Goal: Browse casually

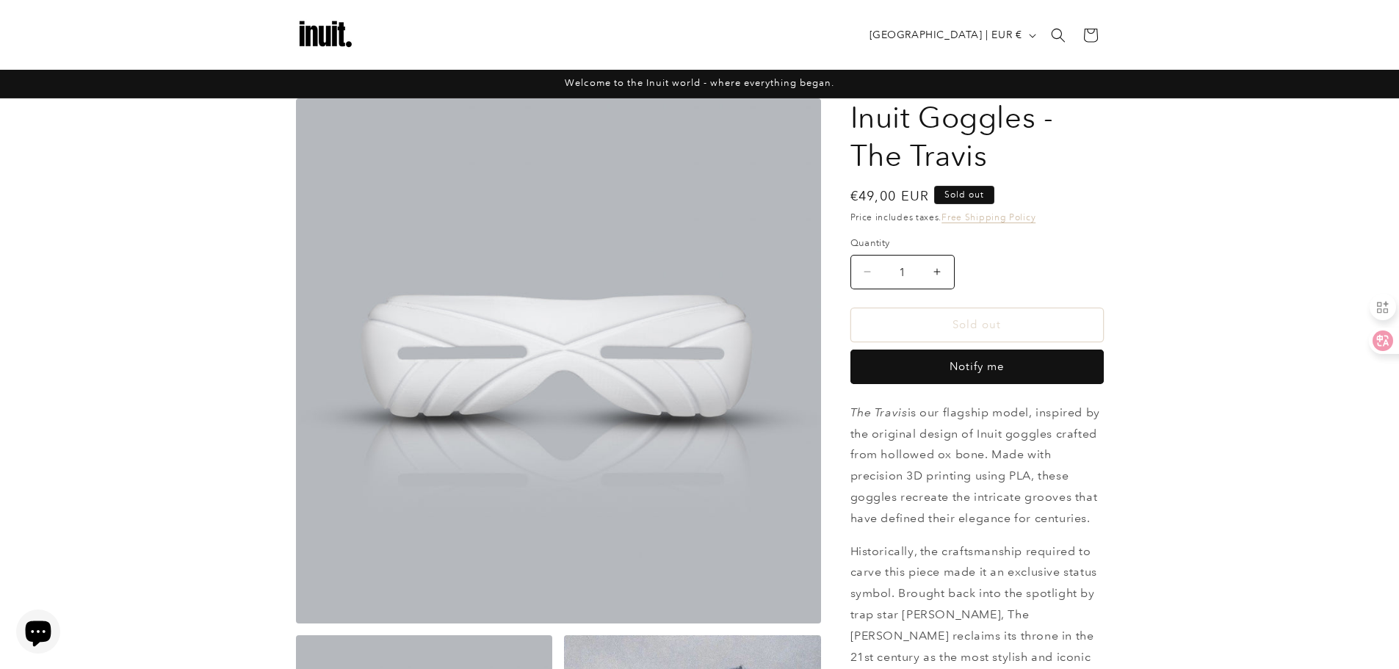
scroll to position [1762, 0]
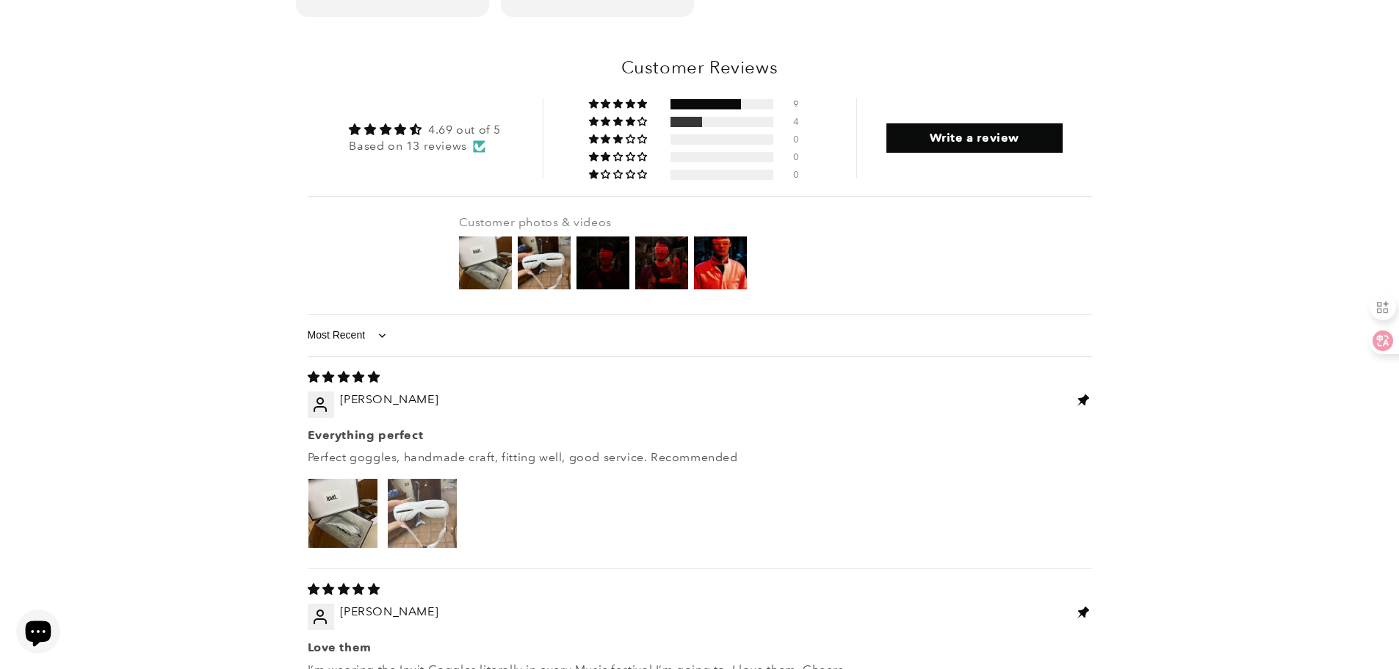
click at [429, 479] on img "Link to user picture 2" at bounding box center [422, 513] width 69 height 69
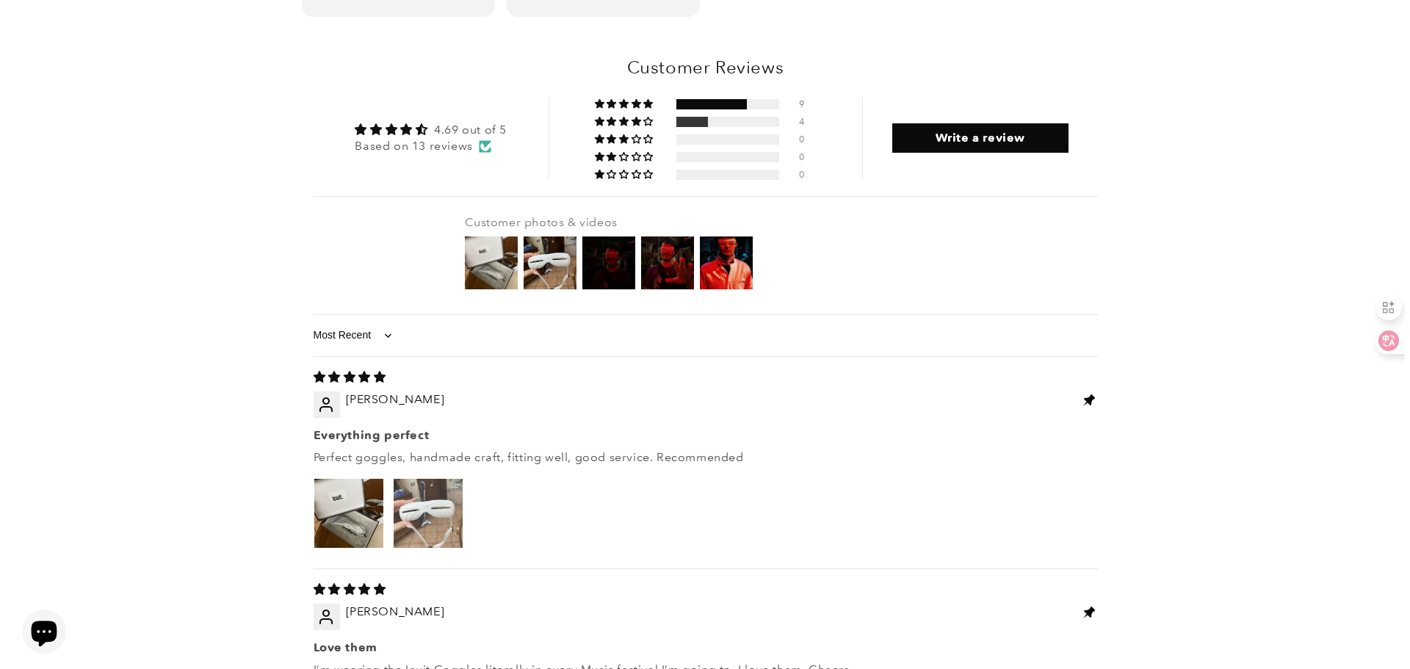
scroll to position [0, 0]
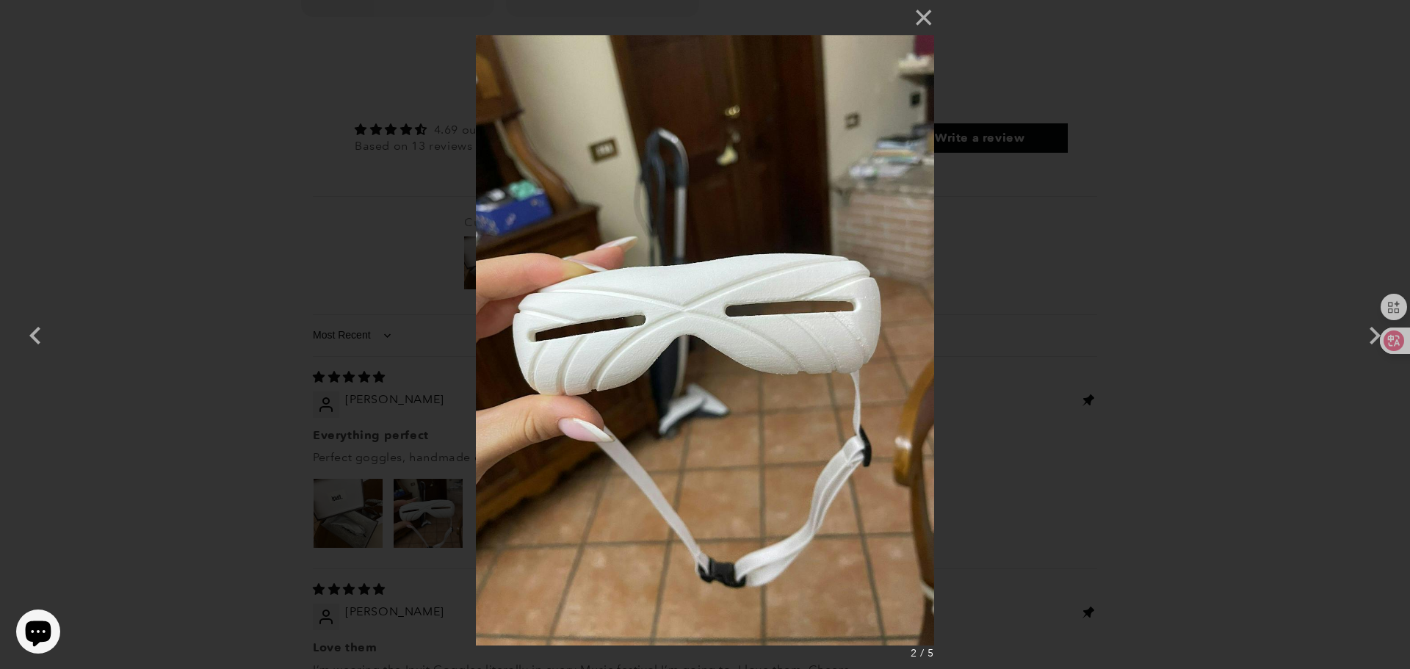
click at [640, 325] on img at bounding box center [704, 334] width 457 height 669
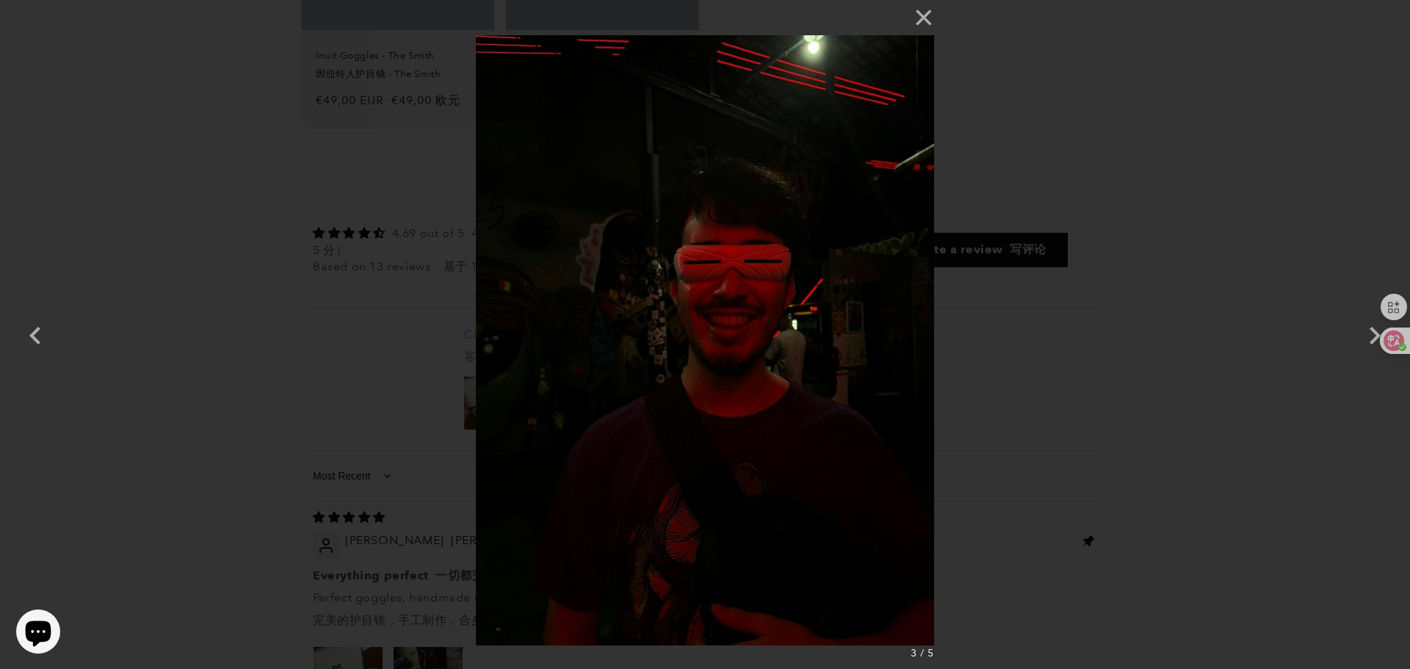
drag, startPoint x: 617, startPoint y: 229, endPoint x: 1052, endPoint y: 303, distance: 441.6
click at [1053, 303] on div "× 3 / 5" at bounding box center [705, 334] width 1410 height 669
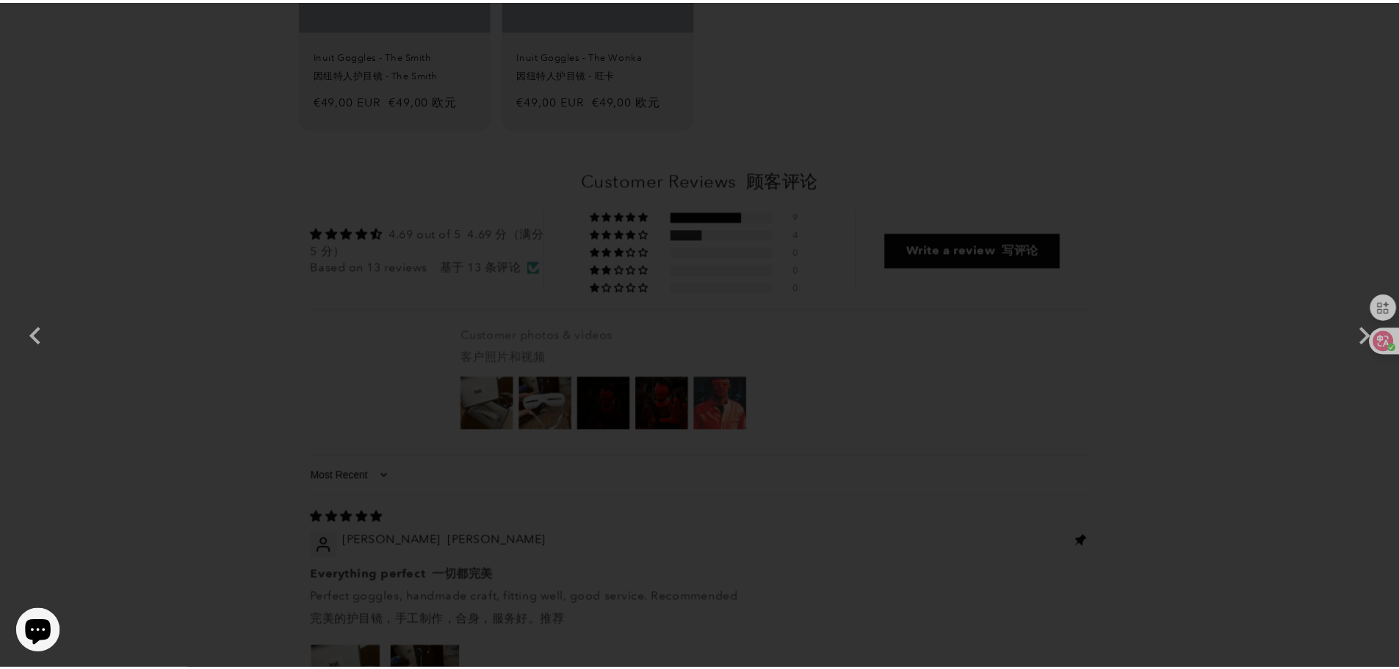
scroll to position [1768, 0]
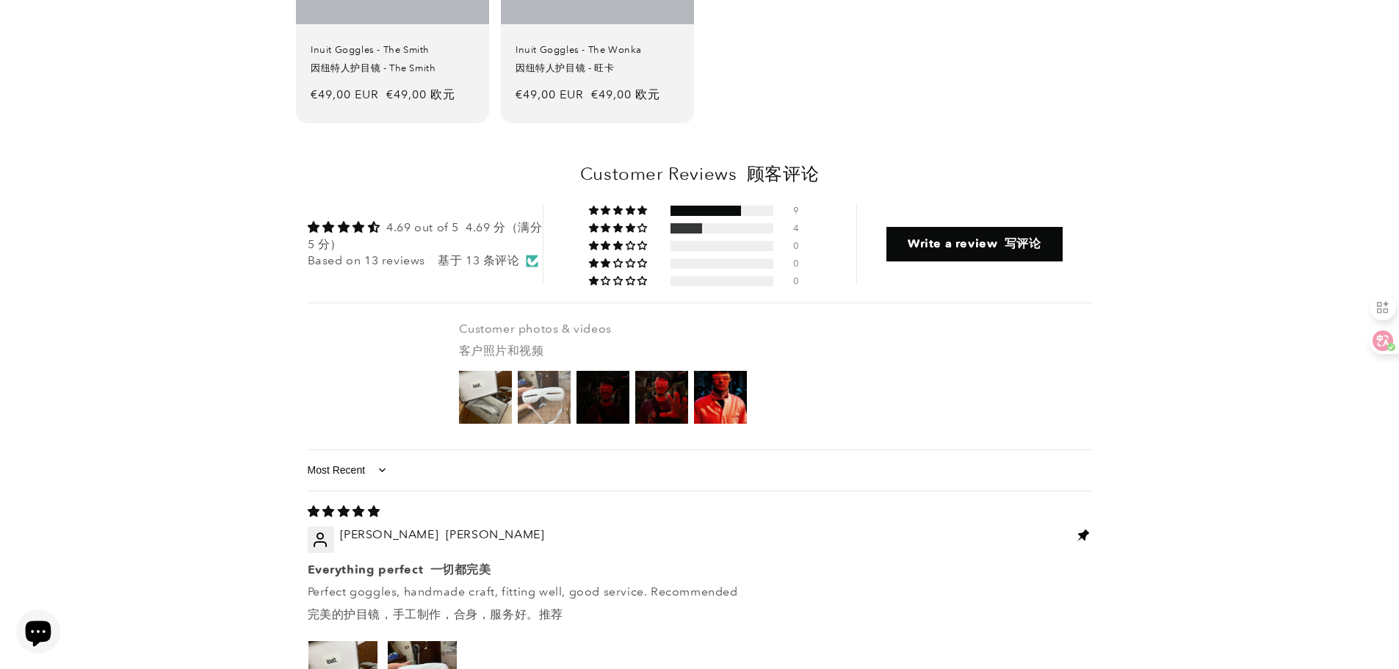
click at [554, 368] on img at bounding box center [544, 397] width 59 height 59
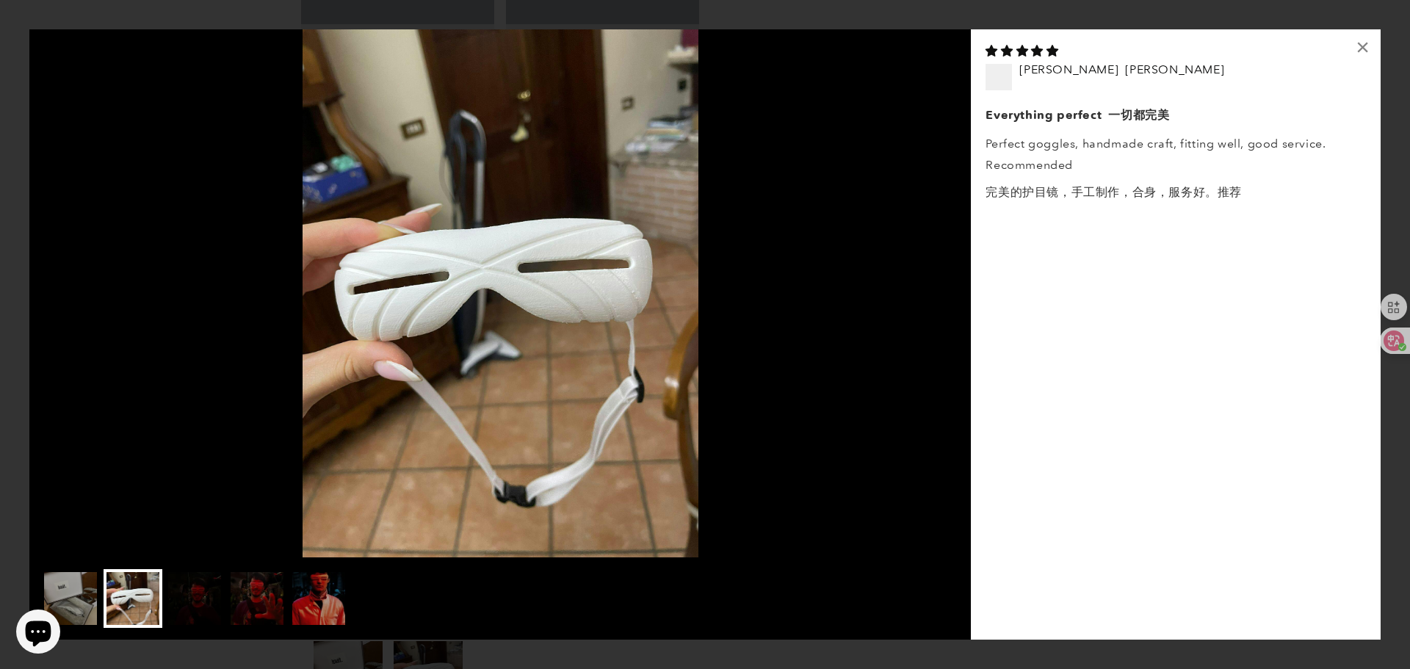
click at [844, 313] on img at bounding box center [499, 293] width 941 height 528
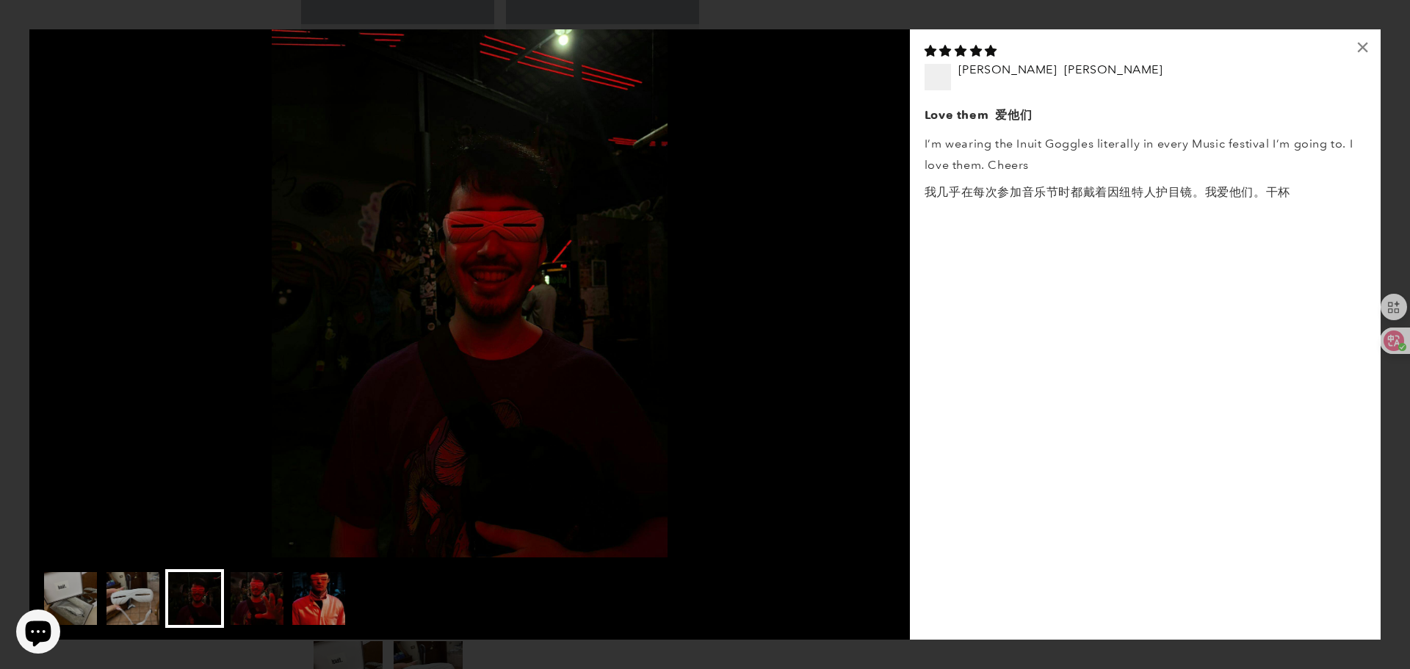
click at [750, 294] on img at bounding box center [469, 293] width 880 height 528
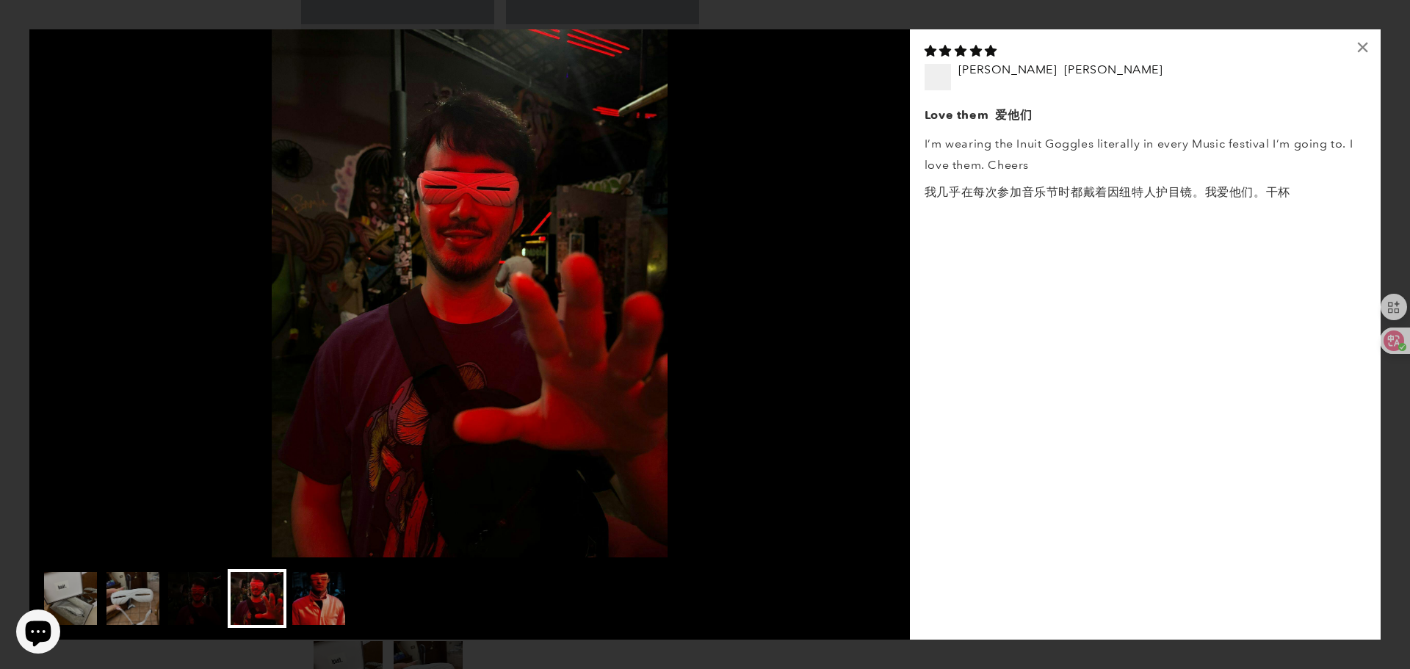
click at [782, 297] on img at bounding box center [469, 293] width 880 height 528
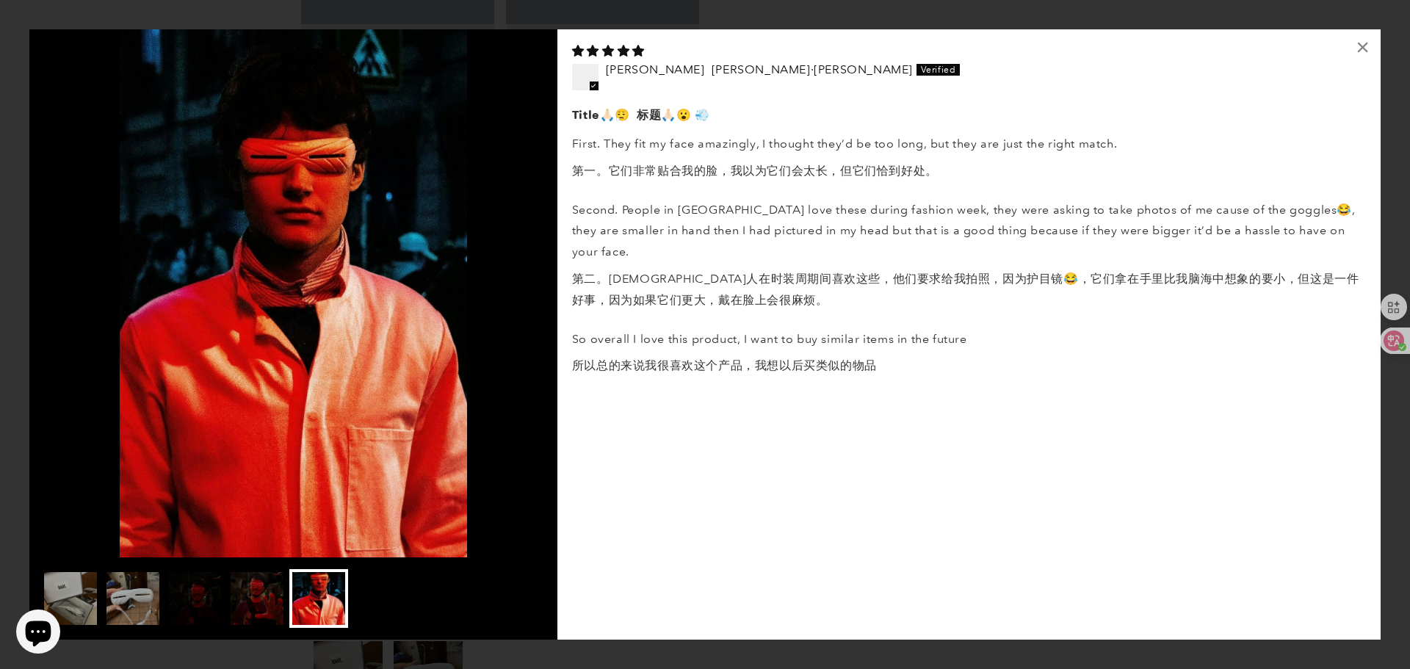
click at [1359, 50] on div "×" at bounding box center [1362, 46] width 35 height 35
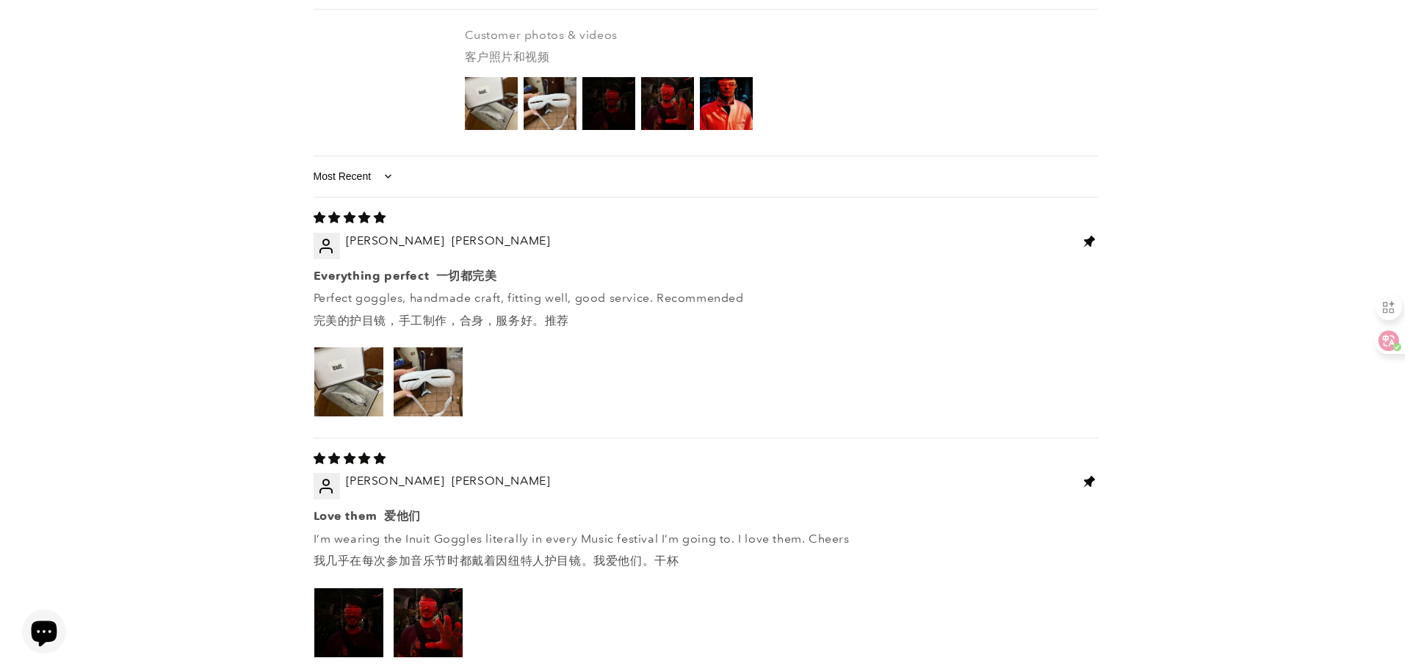
scroll to position [1841, 0]
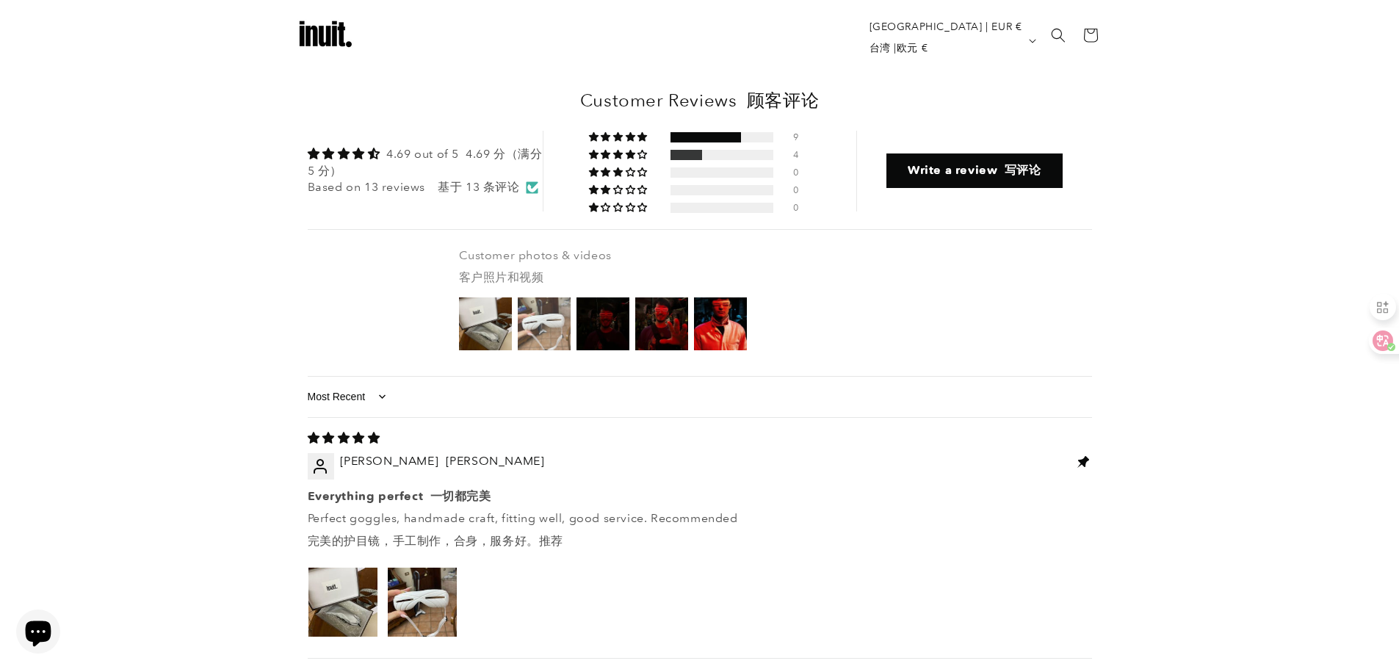
click at [548, 294] on img at bounding box center [544, 323] width 59 height 59
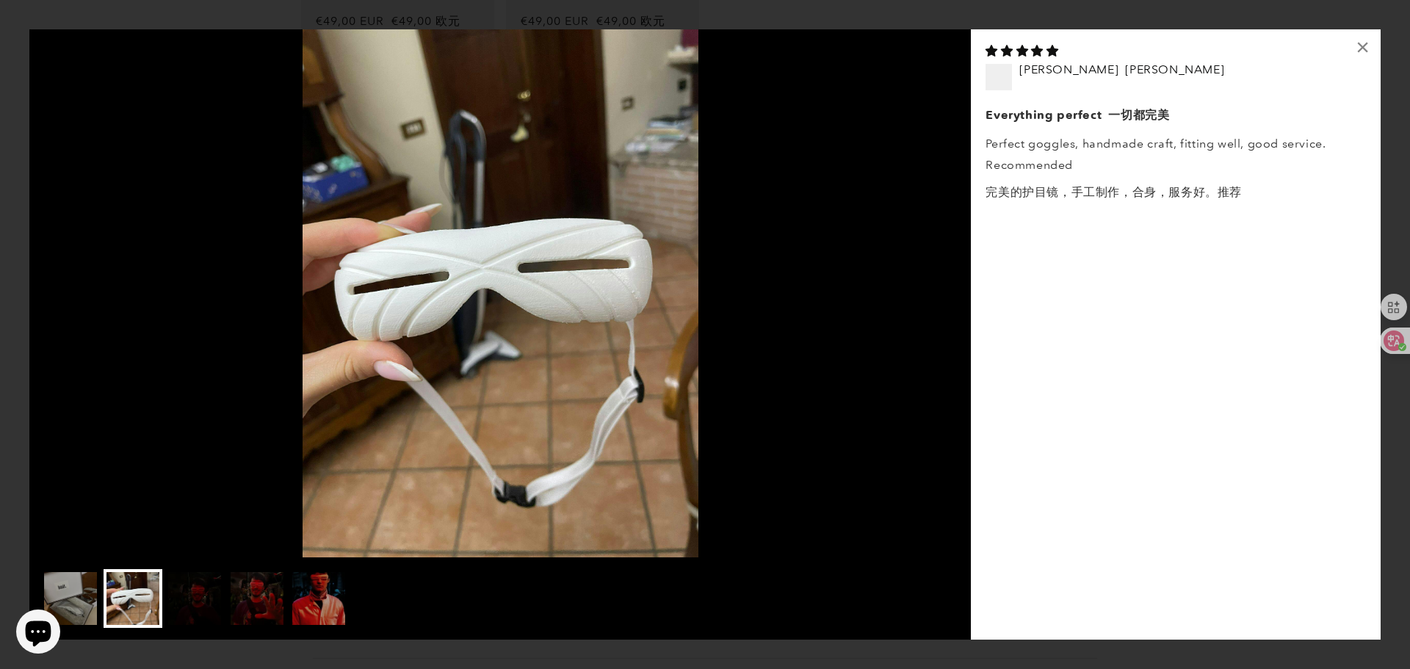
drag, startPoint x: 534, startPoint y: 312, endPoint x: 684, endPoint y: 254, distance: 160.6
click at [684, 254] on img at bounding box center [499, 293] width 941 height 528
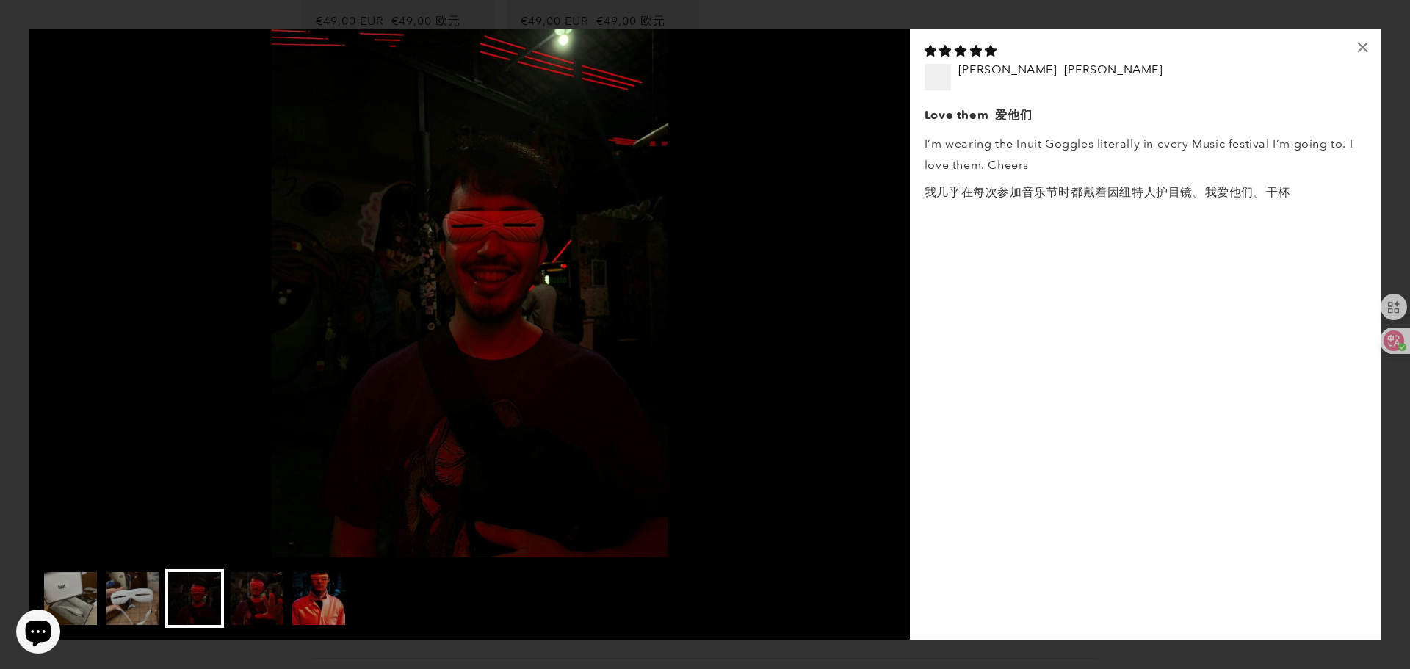
click at [277, 278] on img at bounding box center [469, 293] width 880 height 528
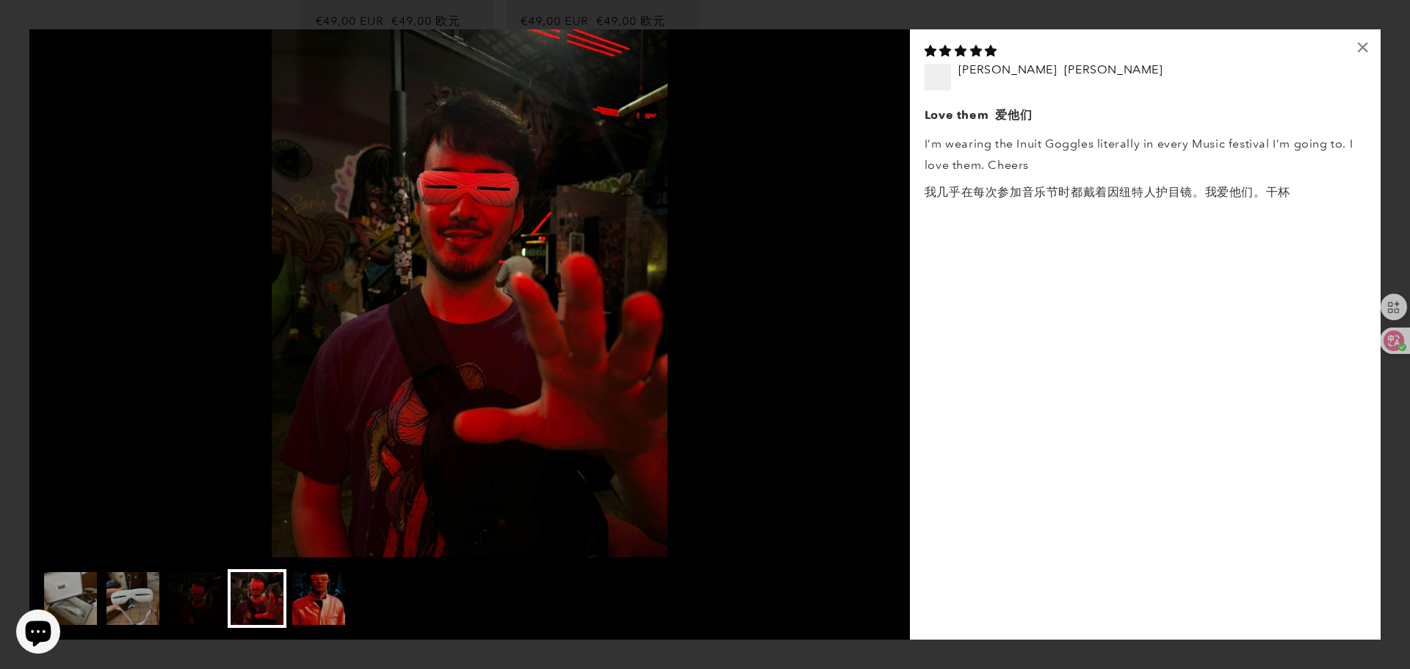
click at [295, 405] on img at bounding box center [469, 293] width 880 height 528
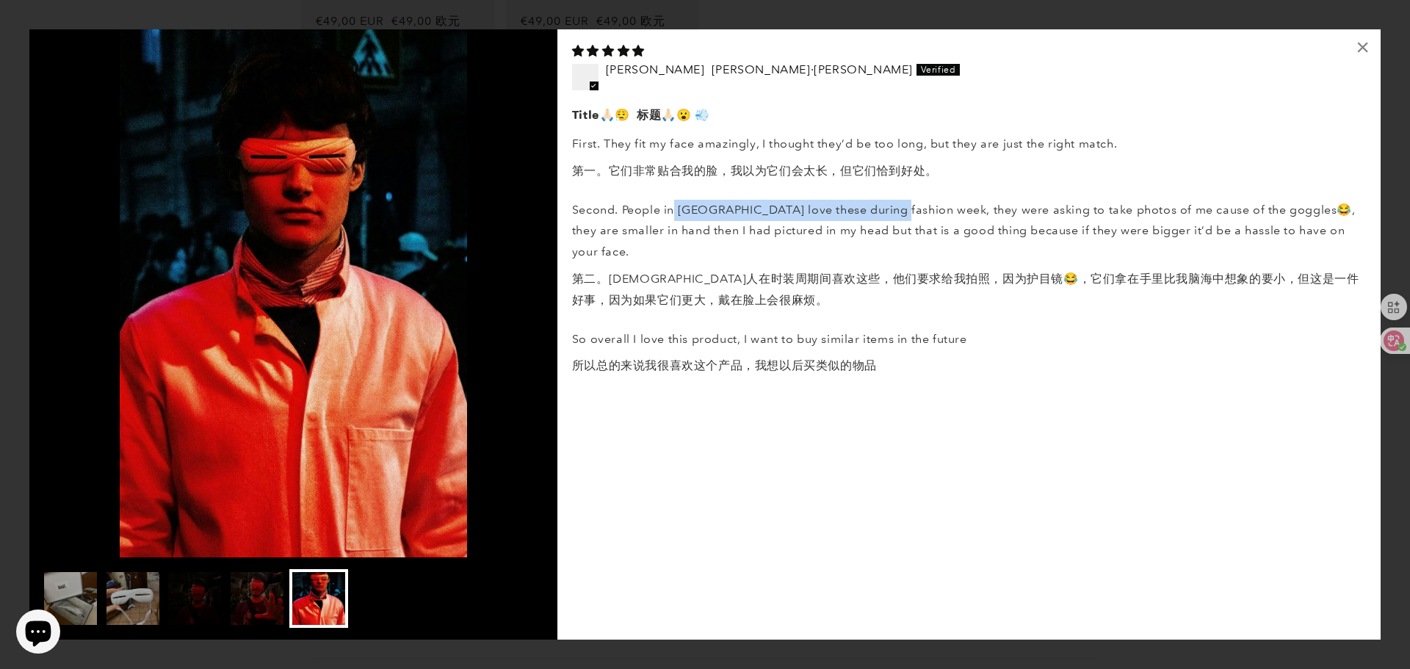
drag, startPoint x: 693, startPoint y: 211, endPoint x: 907, endPoint y: 207, distance: 214.4
click at [907, 207] on p "Second. People in Milan love these during fashion week, they were asking to tak…" at bounding box center [969, 258] width 794 height 117
copy p "Milan love these during fashion week"
